Goal: Transaction & Acquisition: Purchase product/service

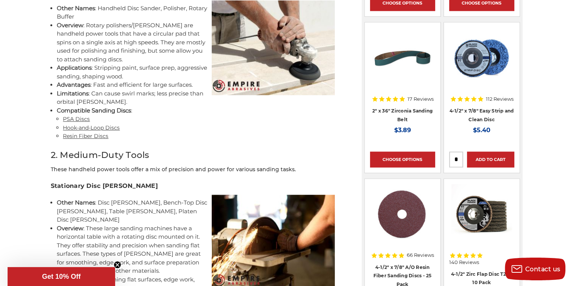
scroll to position [591, 0]
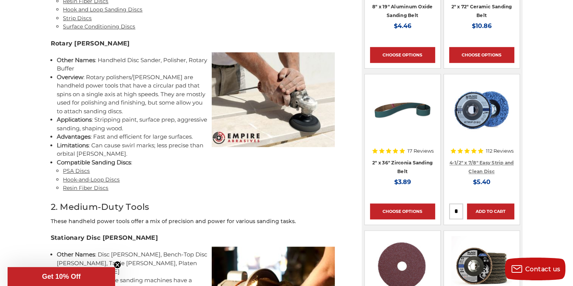
click at [483, 164] on link "4-1/2" x 7/8" Easy Strip and Clean Disc" at bounding box center [481, 167] width 64 height 14
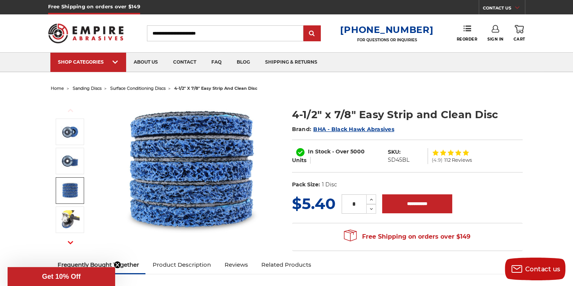
click at [69, 195] on img at bounding box center [70, 190] width 19 height 18
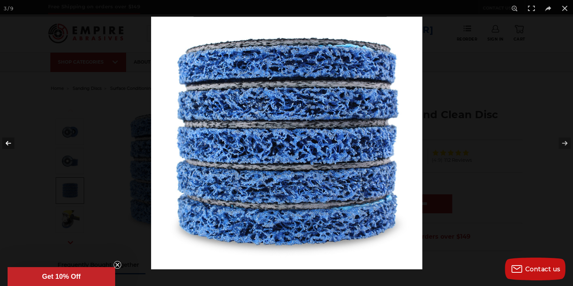
click at [4, 145] on button at bounding box center [13, 143] width 26 height 38
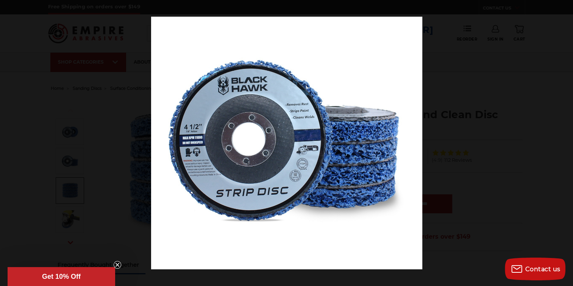
click at [4, 145] on button at bounding box center [13, 143] width 26 height 38
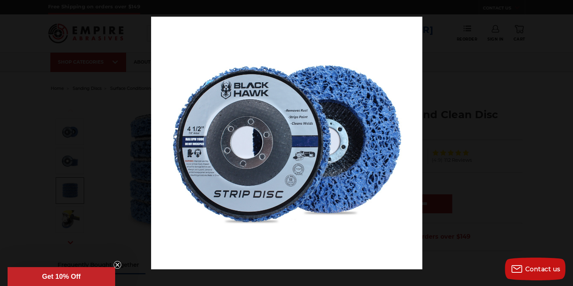
click at [4, 145] on button at bounding box center [13, 143] width 26 height 38
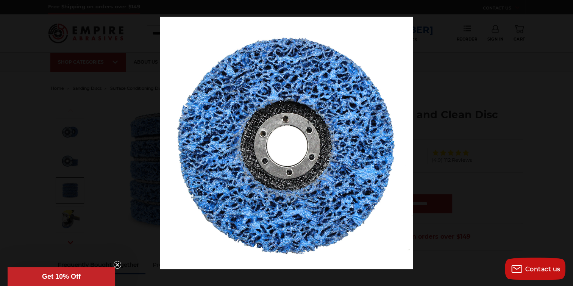
click at [4, 145] on button at bounding box center [13, 143] width 26 height 38
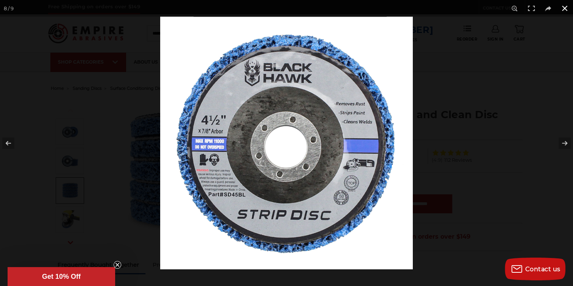
click at [562, 13] on button at bounding box center [564, 8] width 17 height 17
